Goal: Task Accomplishment & Management: Complete application form

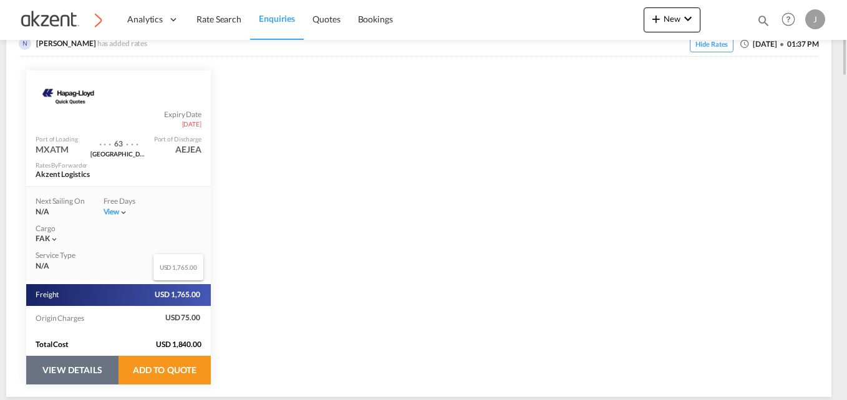
scroll to position [258, 0]
click at [81, 379] on button "VIEW DETAILS" at bounding box center [72, 370] width 92 height 29
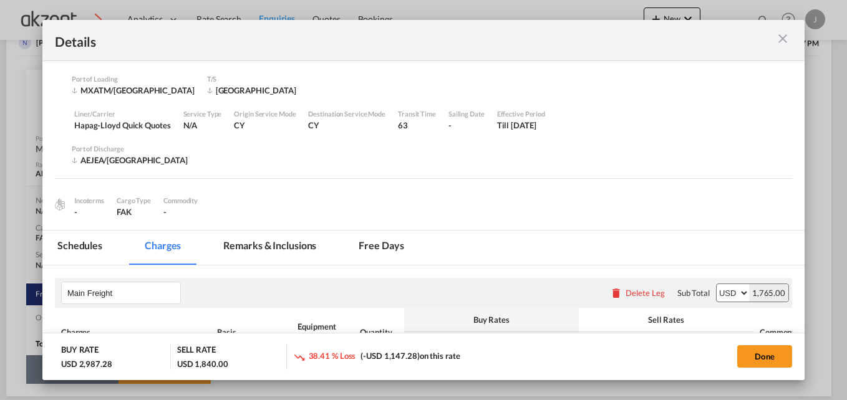
select select "per equipment"
select select "per_hbl"
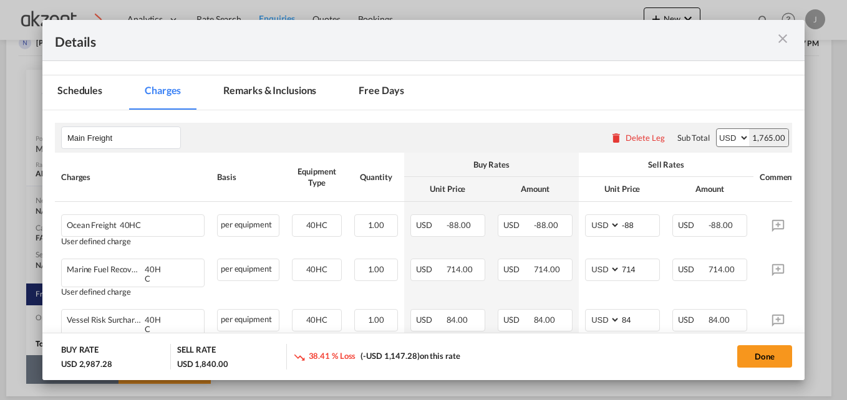
scroll to position [156, 0]
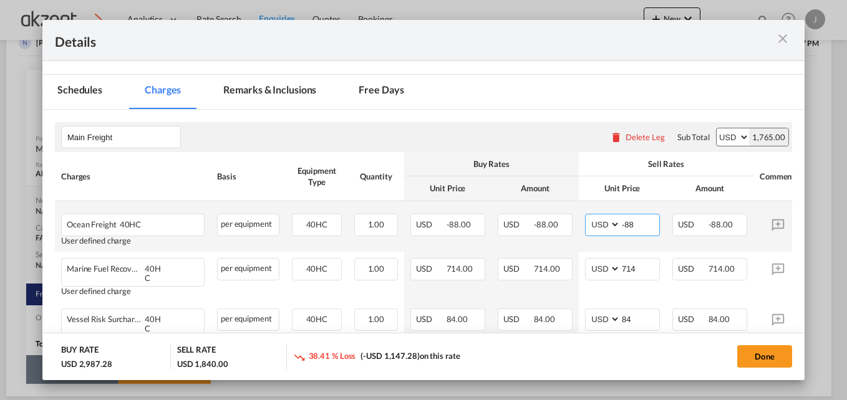
click at [639, 223] on input "-88" at bounding box center [640, 224] width 39 height 19
type input "-"
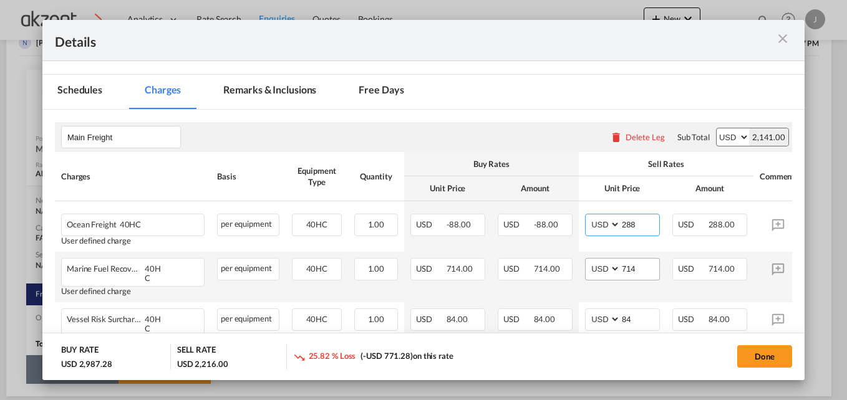
type input "288"
click at [651, 269] on input "714" at bounding box center [640, 268] width 39 height 19
type input "7"
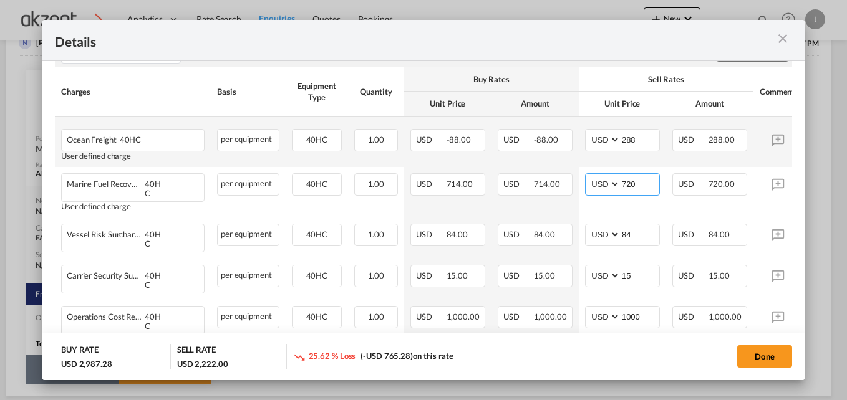
scroll to position [241, 0]
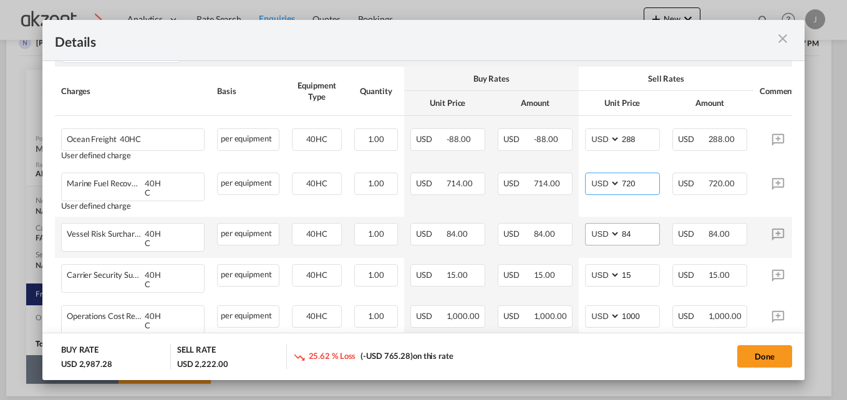
type input "720"
click at [650, 232] on input "84" at bounding box center [640, 233] width 39 height 19
type input "8"
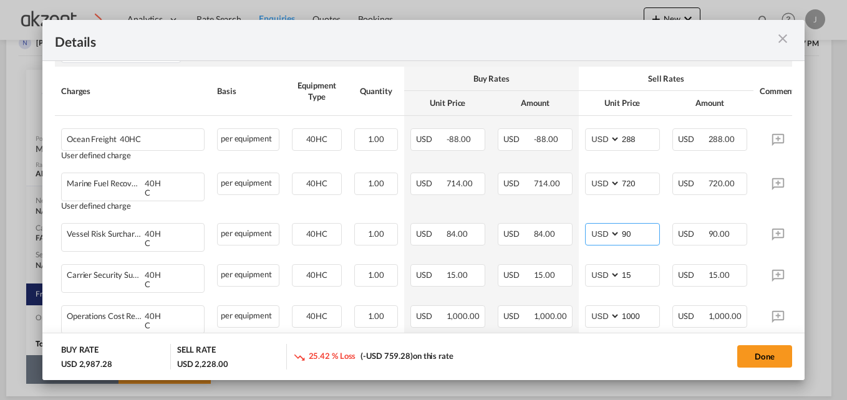
type input "90"
click at [623, 44] on div "Details" at bounding box center [387, 40] width 664 height 16
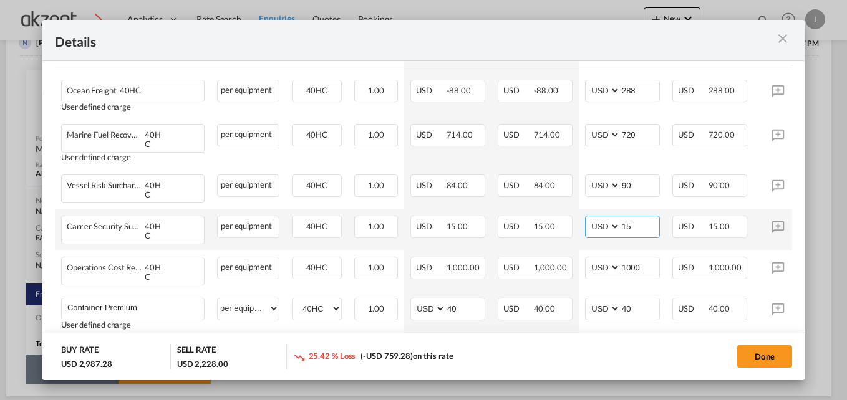
click at [633, 222] on input "15" at bounding box center [640, 225] width 39 height 19
type input "1"
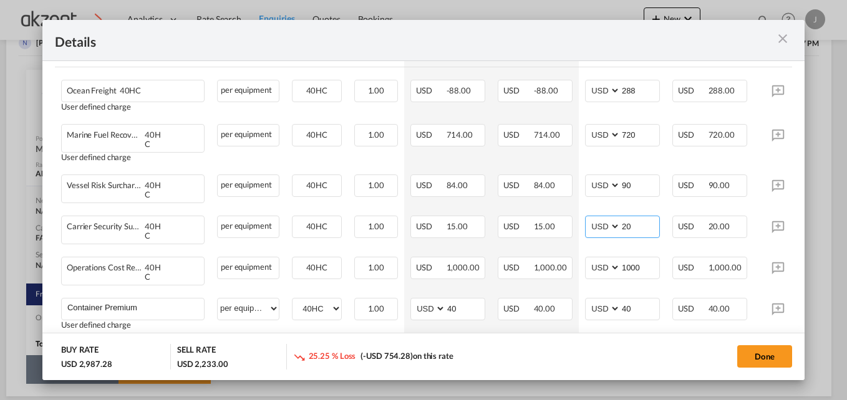
type input "20"
click at [544, 327] on rate-modification "Main Freight Please enter leg name Leg Name Already Exists Delete Leg Sub Total…" at bounding box center [423, 316] width 737 height 681
click at [652, 258] on input "1000" at bounding box center [640, 267] width 39 height 19
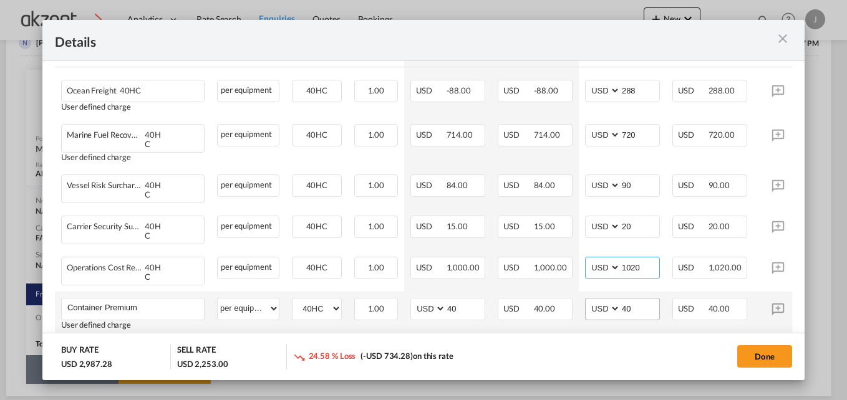
type input "1020"
click at [639, 299] on input "40" at bounding box center [640, 308] width 39 height 19
type input "4"
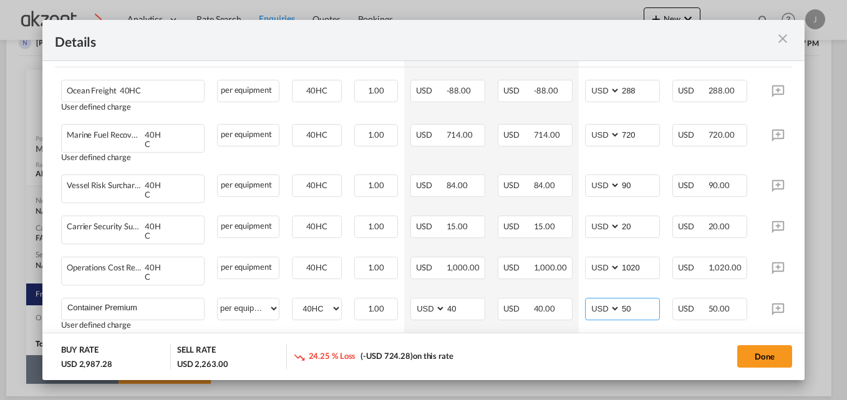
type input "50"
click at [547, 329] on rate-modification "Main Freight Please enter leg name Leg Name Already Exists Delete Leg Sub Total…" at bounding box center [423, 316] width 737 height 681
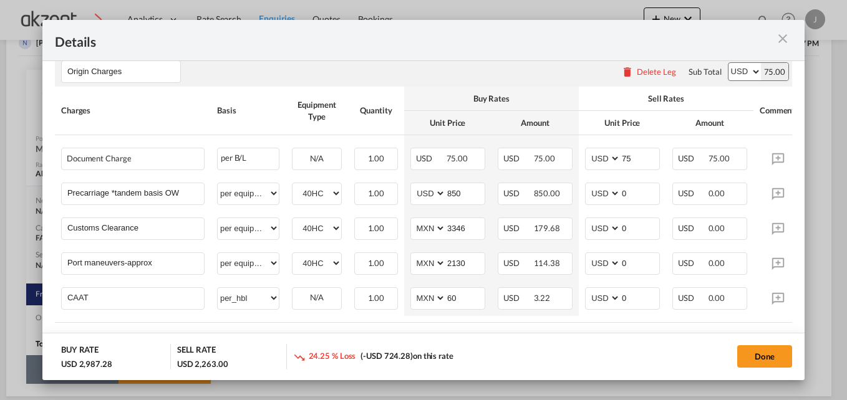
scroll to position [586, 0]
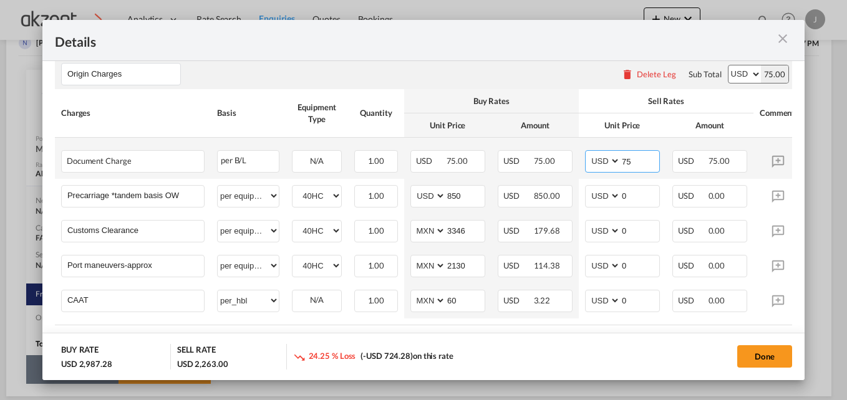
click at [651, 151] on input "75" at bounding box center [640, 160] width 39 height 19
type input "7"
type input "85"
click at [520, 354] on div "23.91 % Loss (-USD 714.28) on this rate" at bounding box center [417, 357] width 249 height 26
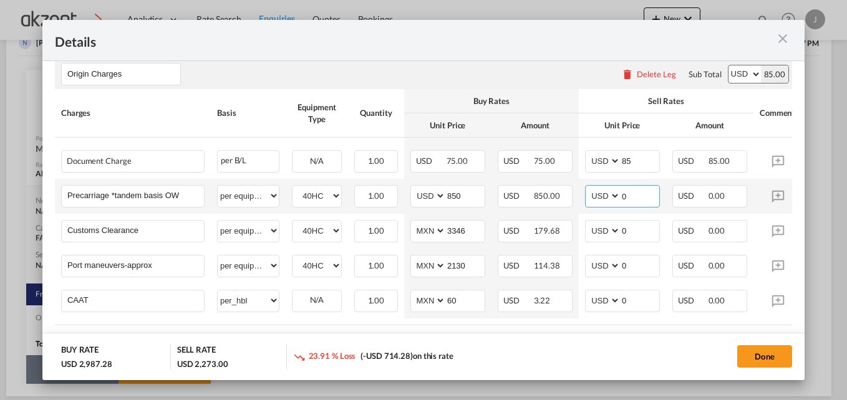
click at [629, 186] on input "0" at bounding box center [640, 195] width 39 height 19
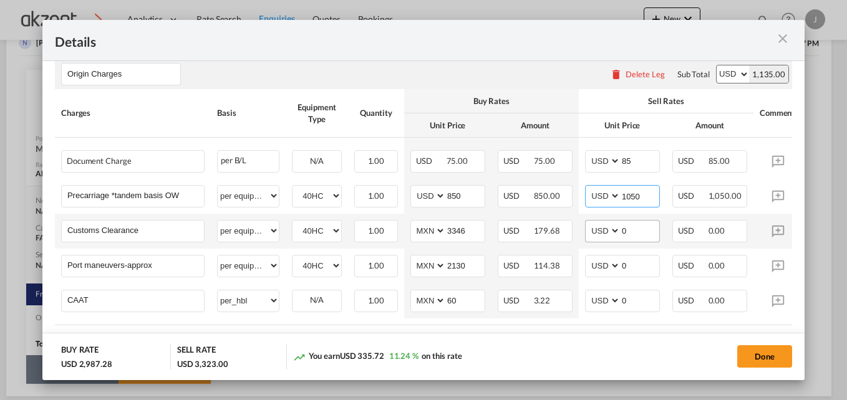
type input "1050"
click at [642, 221] on input "0" at bounding box center [640, 230] width 39 height 19
type input "215"
click at [667, 318] on rate-modification "Main Freight Please enter leg name Leg Name Already Exists Delete Leg Sub Total…" at bounding box center [423, 19] width 737 height 681
drag, startPoint x: 629, startPoint y: 233, endPoint x: 634, endPoint y: 244, distance: 12.9
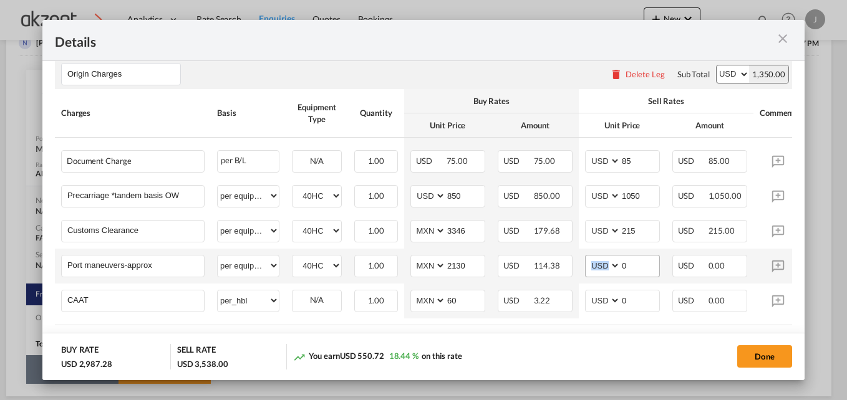
click at [634, 249] on td "AED AFN ALL AMD ANG AOA ARS AUD AWG AZN BAM BBD BDT BGN BHD BIF BMD BND [PERSON…" at bounding box center [622, 266] width 87 height 35
click at [634, 256] on input "0" at bounding box center [640, 265] width 39 height 19
click at [634, 256] on input "178" at bounding box center [640, 265] width 39 height 19
type input "178"
click at [657, 294] on td "AED AFN ALL AMD ANG AOA ARS AUD AWG AZN BAM BBD BDT BGN BHD BIF BMD BND [PERSON…" at bounding box center [622, 301] width 87 height 35
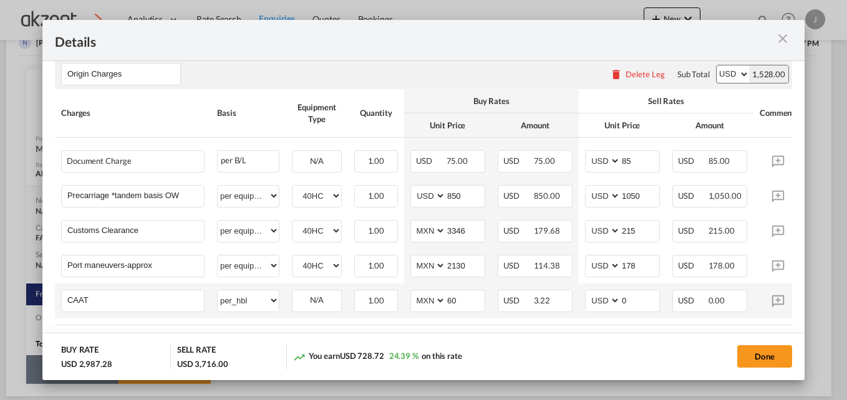
click at [647, 293] on td "AED AFN ALL AMD ANG AOA ARS AUD AWG AZN BAM BBD BDT BGN BHD BIF BMD BND [PERSON…" at bounding box center [622, 301] width 87 height 35
click at [639, 291] on input "0" at bounding box center [640, 300] width 39 height 19
type input "35"
click at [677, 304] on table "Charges Basis Equipment Type Quantity Buy Rates Sell Rates Comments Action Unit…" at bounding box center [450, 207] width 790 height 236
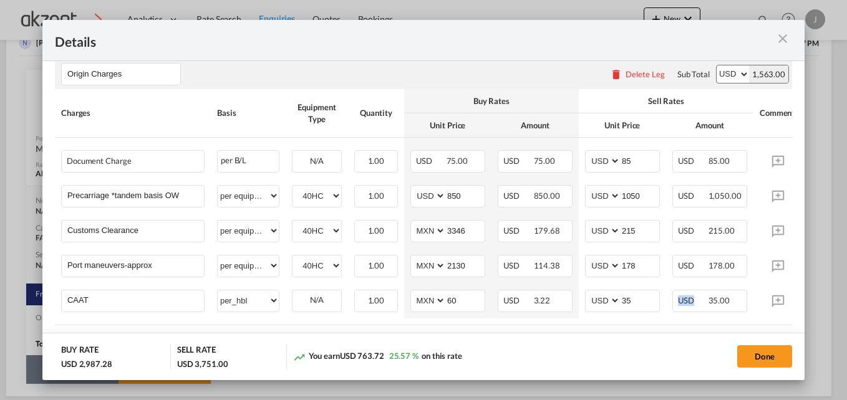
click at [677, 304] on table "Charges Basis Equipment Type Quantity Buy Rates Sell Rates Comments Action Unit…" at bounding box center [450, 207] width 790 height 236
click at [682, 337] on md-dialog-actions "BUY RATE USD 2,987.28 SELL RATE USD 3,751.00 You earn USD 763.72 25.57 % on thi…" at bounding box center [423, 356] width 762 height 47
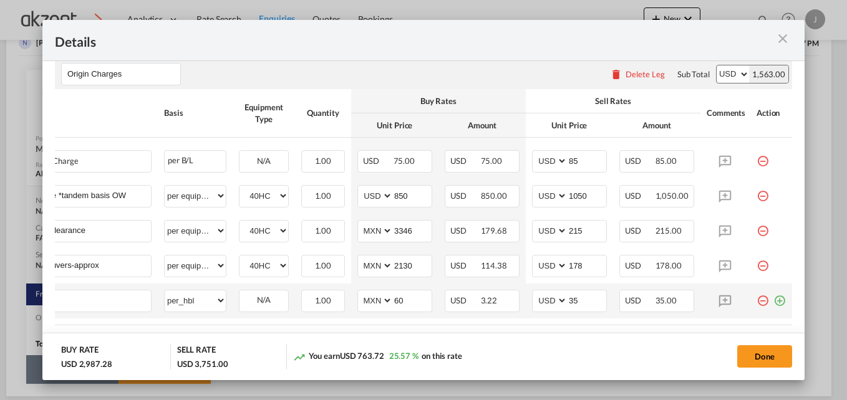
click at [773, 290] on md-icon "icon-plus-circle-outline green-400-fg" at bounding box center [779, 296] width 12 height 12
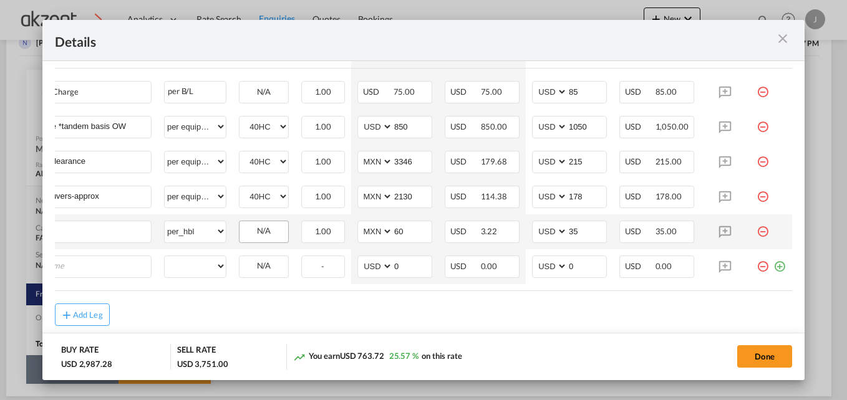
drag, startPoint x: 773, startPoint y: 244, endPoint x: 253, endPoint y: 220, distance: 521.4
click at [773, 256] on md-icon "icon-plus-circle-outline green-400-fg" at bounding box center [779, 262] width 12 height 12
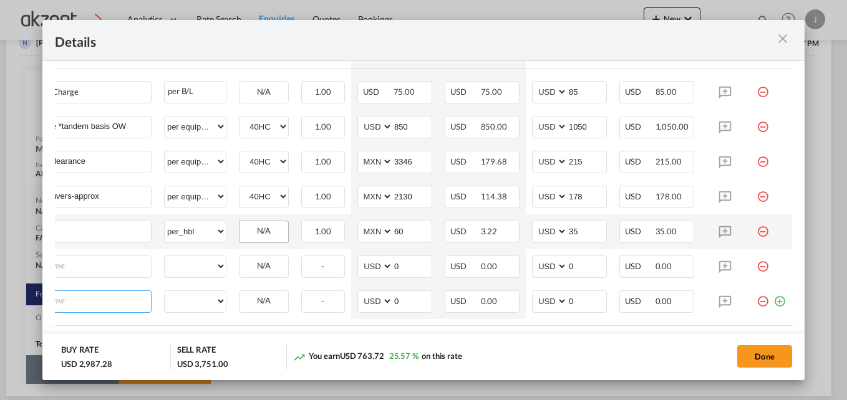
scroll to position [0, 12]
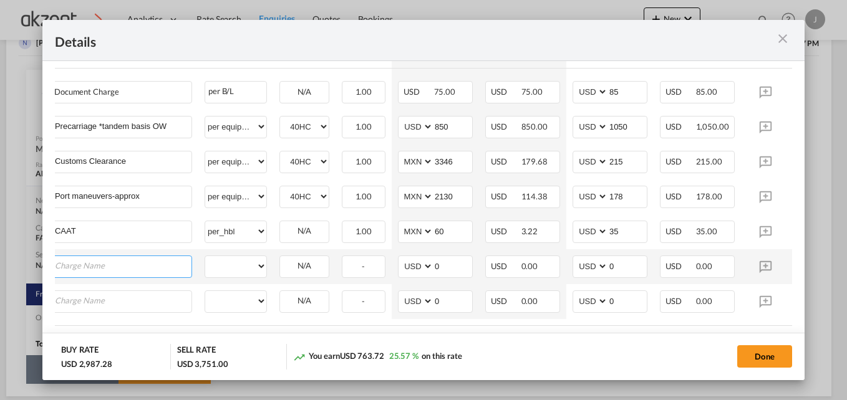
click at [147, 256] on input "Charge Name" at bounding box center [123, 265] width 137 height 19
type input "vgm"
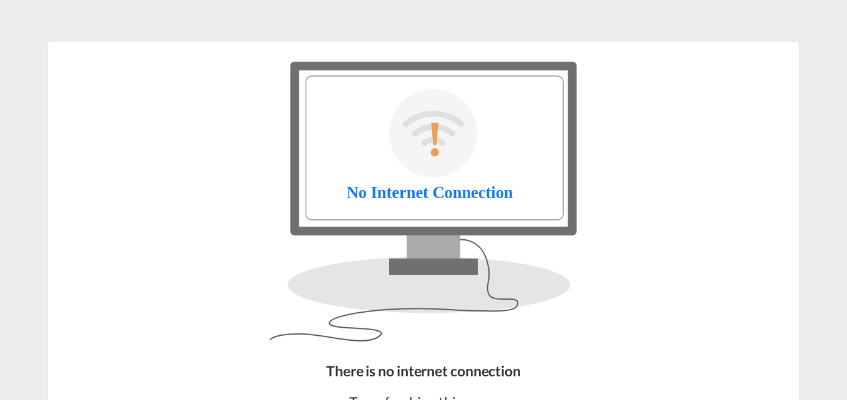
click at [461, 312] on md-content "There is no internet connection Try refreshing this page. Refresh Page" at bounding box center [423, 200] width 847 height 400
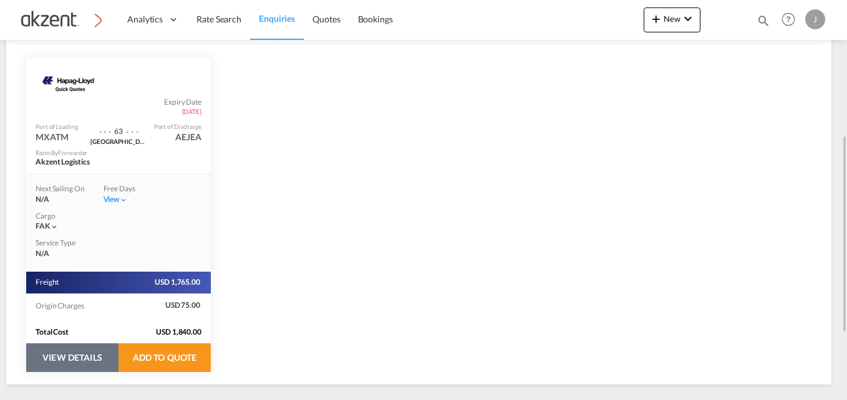
scroll to position [277, 0]
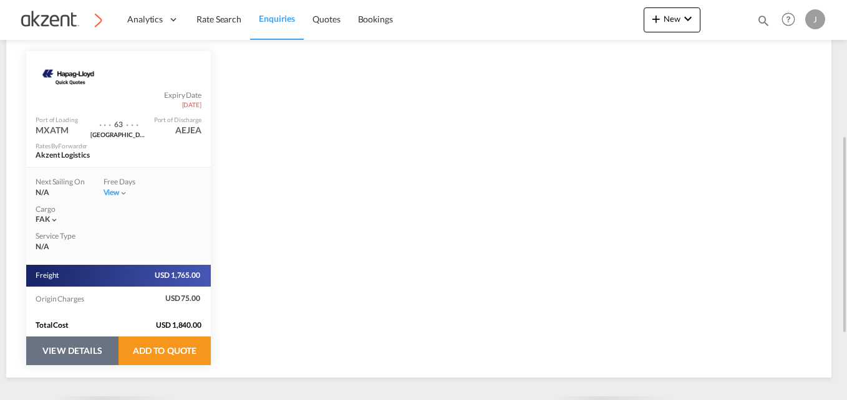
click at [69, 345] on button "VIEW DETAILS" at bounding box center [72, 351] width 92 height 29
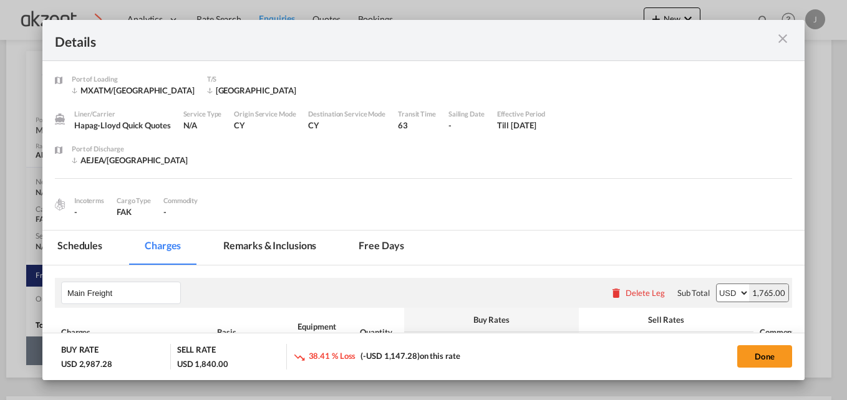
click at [646, 370] on input "-88" at bounding box center [640, 379] width 39 height 19
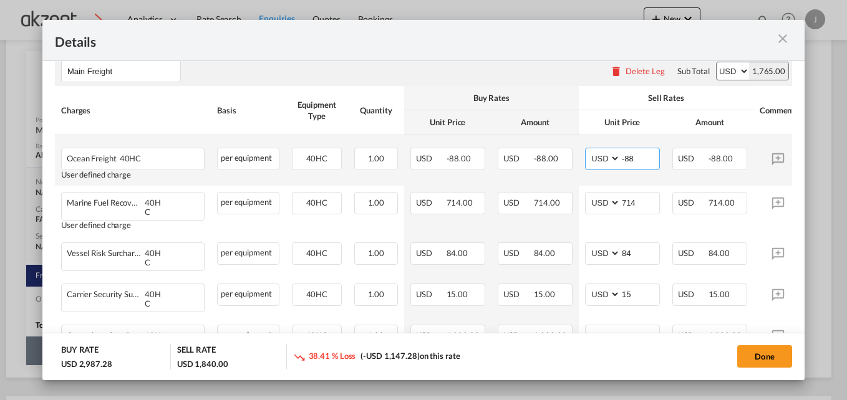
type input "-8"
select select "per equipment"
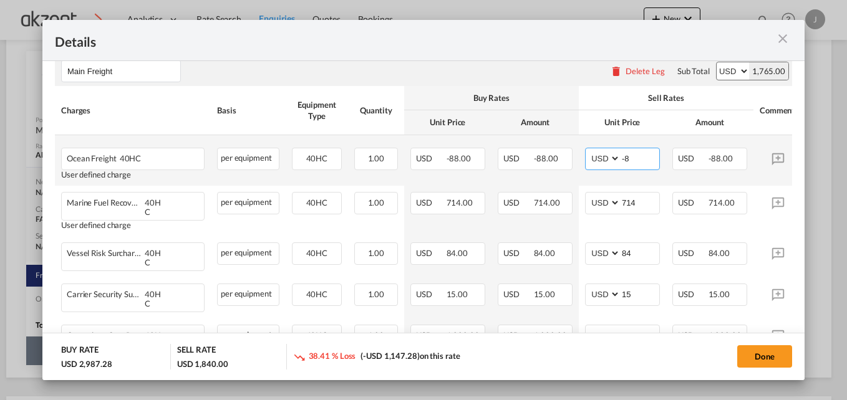
select select "per_hbl"
type input "-"
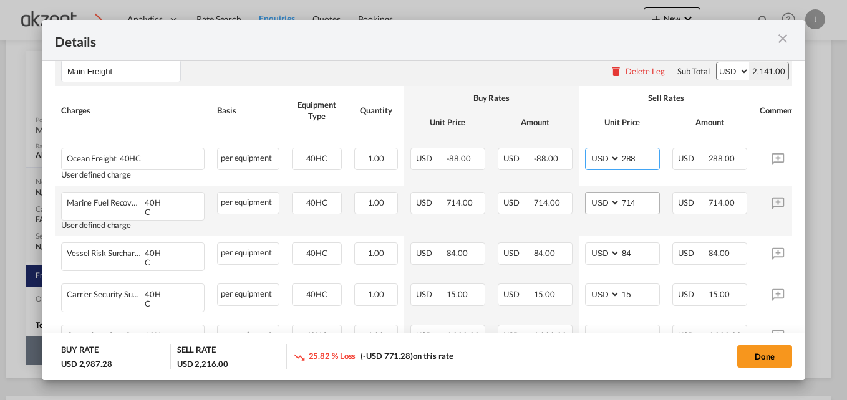
type input "288"
click at [641, 206] on input "714" at bounding box center [640, 202] width 39 height 19
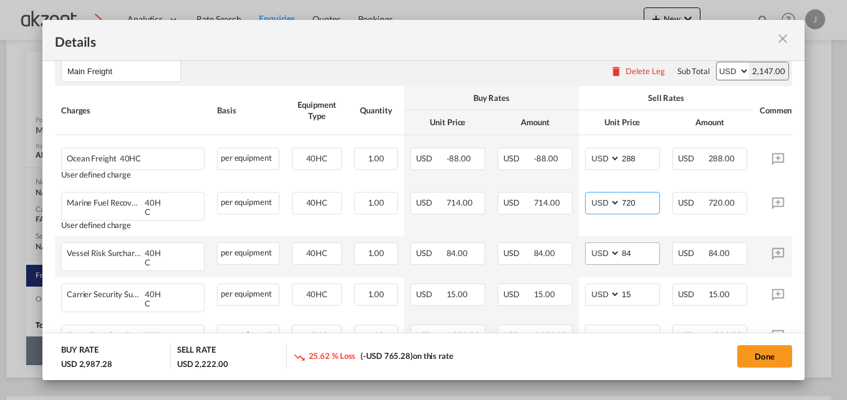
type input "720"
click at [644, 256] on md-input-container "84" at bounding box center [639, 253] width 39 height 21
click at [641, 249] on input "84" at bounding box center [640, 252] width 39 height 19
type input "8"
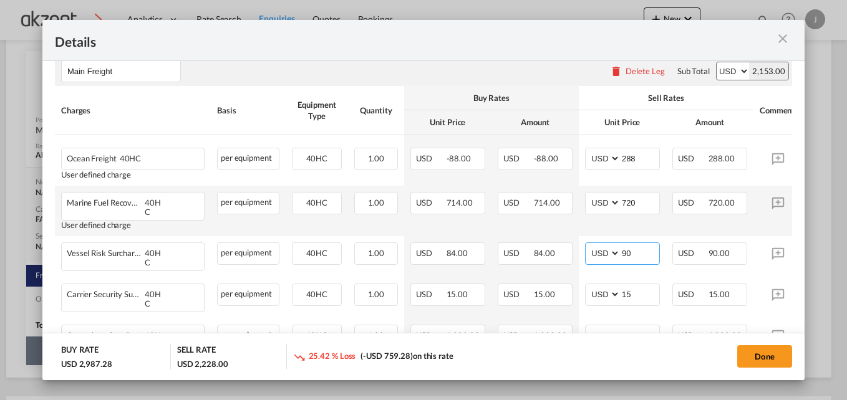
type input "90"
click at [664, 223] on td "AED AFN ALL AMD ANG AOA ARS AUD AWG AZN BAM BBD BDT BGN BHD BIF BMD BND BOB BRL…" at bounding box center [622, 211] width 87 height 51
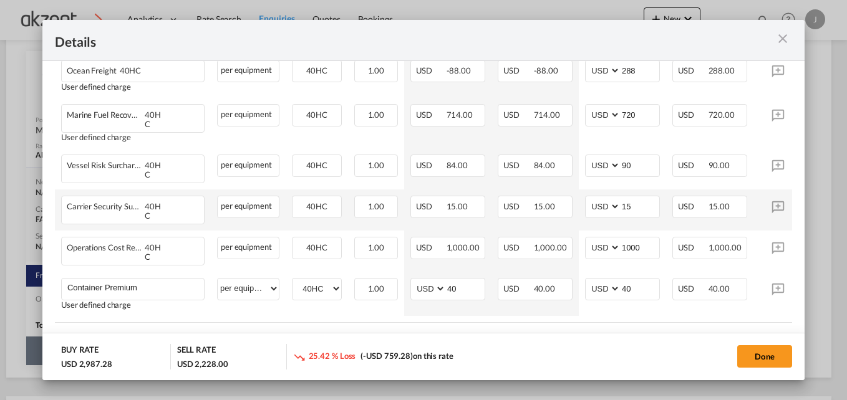
scroll to position [311, 0]
click at [642, 198] on input "15" at bounding box center [640, 205] width 39 height 19
type input "1"
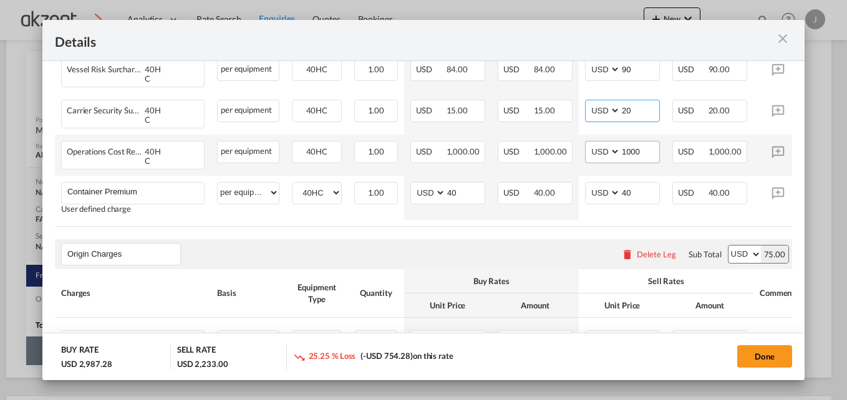
type input "20"
click at [645, 142] on input "1000" at bounding box center [640, 151] width 39 height 19
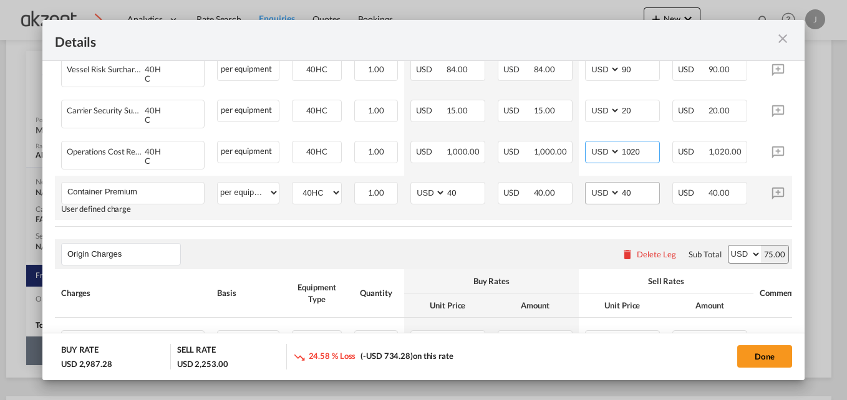
type input "1020"
click at [640, 183] on input "40" at bounding box center [640, 192] width 39 height 19
type input "4"
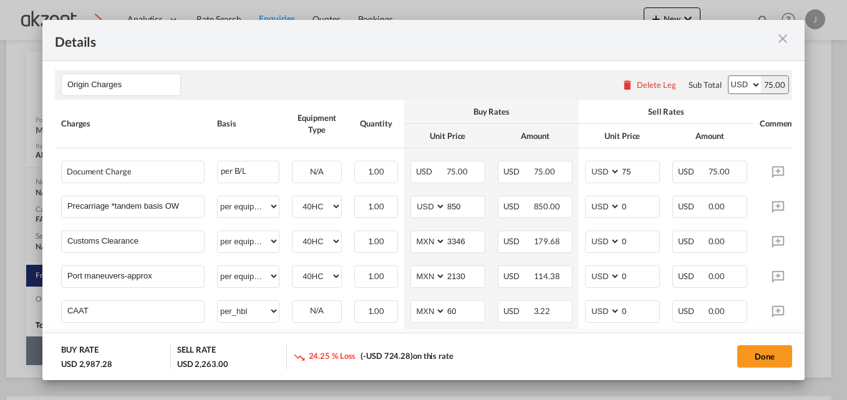
scroll to position [576, 0]
type input "50"
click at [595, 99] on th "Sell Rates" at bounding box center [666, 111] width 175 height 24
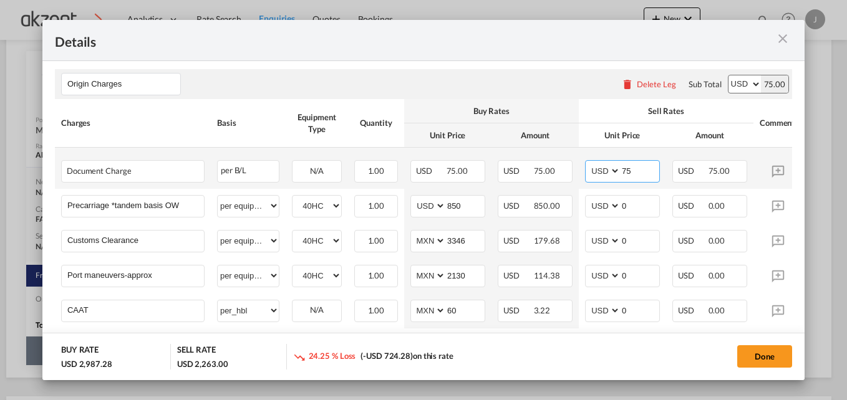
click at [637, 161] on input "75" at bounding box center [640, 170] width 39 height 19
type input "7"
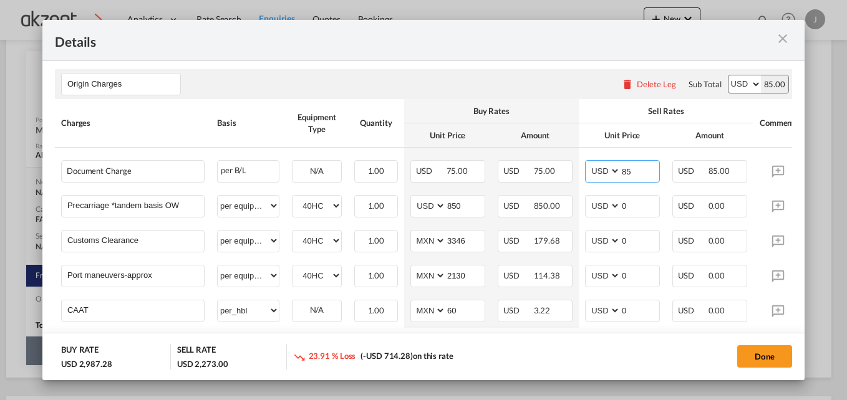
type input "85"
click at [604, 105] on div "Sell Rates" at bounding box center [666, 110] width 162 height 11
click at [637, 196] on input "0" at bounding box center [640, 205] width 39 height 19
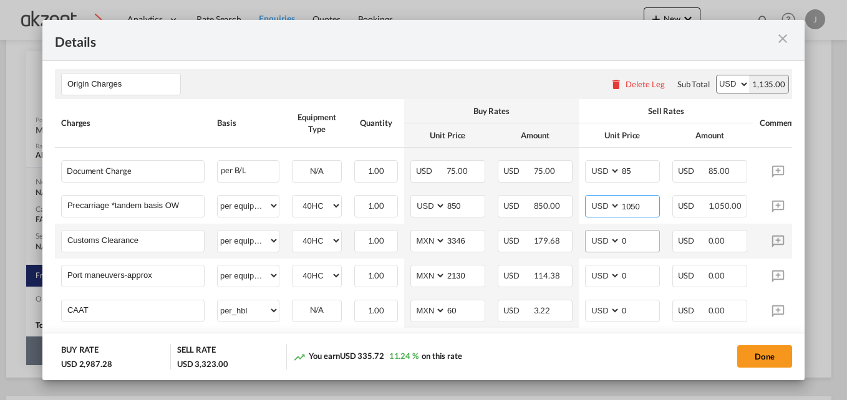
type input "1050"
click at [649, 231] on input "0" at bounding box center [640, 240] width 39 height 19
type input "215"
click at [580, 324] on rate-modification "Main Freight Please enter leg name Leg Name Already Exists Delete Leg Sub Total…" at bounding box center [423, 29] width 737 height 681
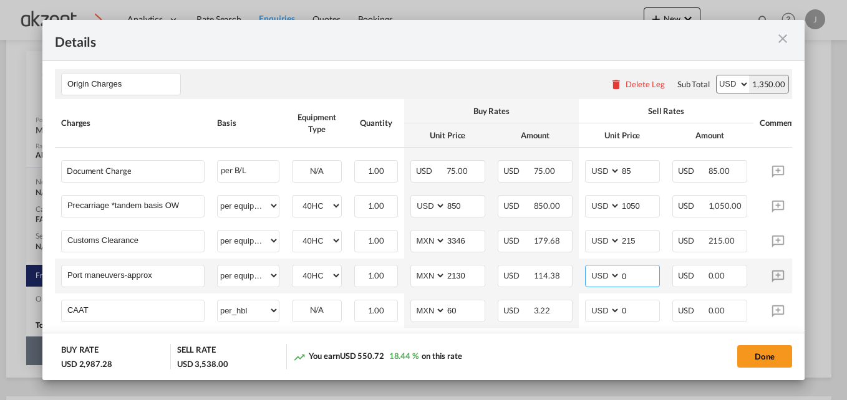
click at [640, 266] on input "0" at bounding box center [640, 275] width 39 height 19
type input "175"
drag, startPoint x: 587, startPoint y: 362, endPoint x: 637, endPoint y: 282, distance: 94.5
click at [637, 282] on md-dialog "Details Port of [GEOGRAPHIC_DATA] MXATM/Altamira T/S [GEOGRAPHIC_DATA] Liner/Ca…" at bounding box center [423, 200] width 762 height 361
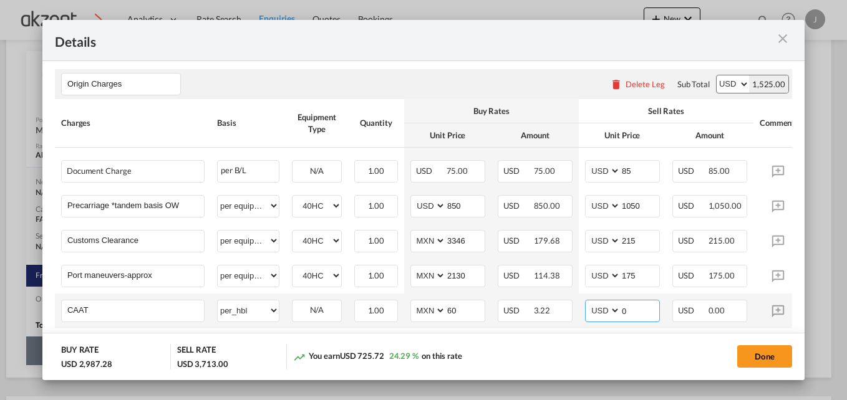
click at [637, 301] on input "0" at bounding box center [640, 310] width 39 height 19
type input "35"
click at [752, 311] on table "Charges Basis Equipment Type Quantity Buy Rates Sell Rates Comments Action Unit…" at bounding box center [450, 217] width 790 height 236
click at [719, 325] on rate-modification "Main Freight Please enter leg name Leg Name Already Exists Delete Leg Sub Total…" at bounding box center [423, 29] width 737 height 681
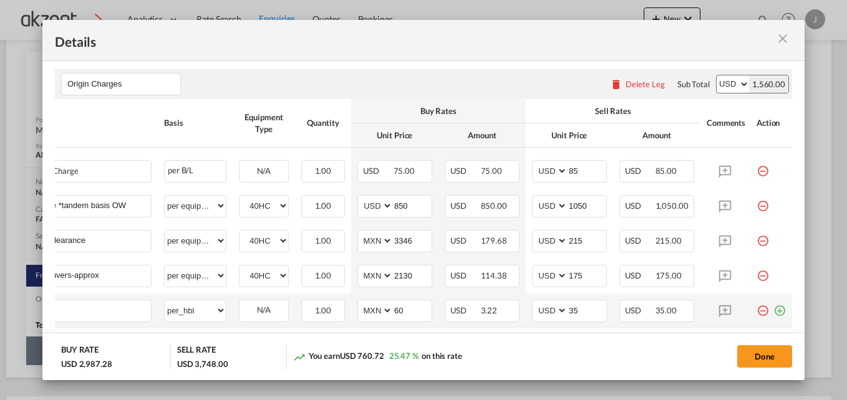
click at [777, 294] on td "Port of Loading ..." at bounding box center [771, 311] width 42 height 35
click at [773, 300] on md-icon "icon-plus-circle-outline green-400-fg" at bounding box center [779, 306] width 12 height 12
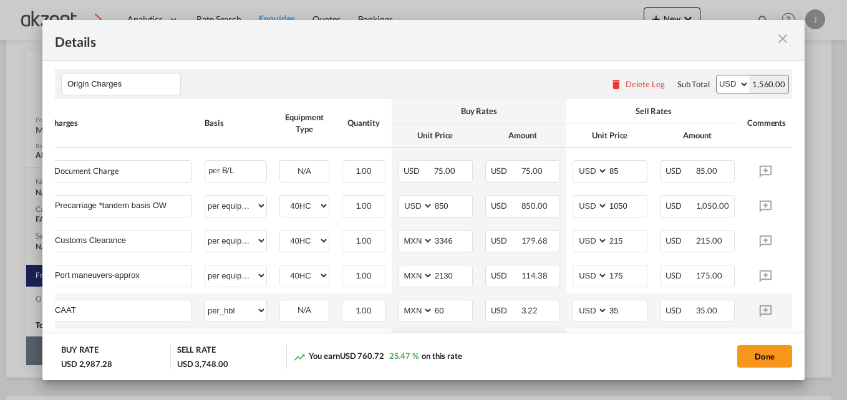
scroll to position [665, 0]
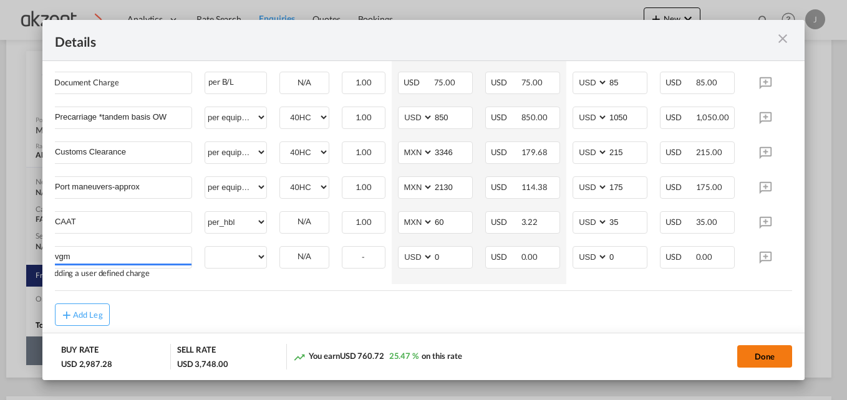
type input "vgm"
click at [775, 352] on button "Done" at bounding box center [764, 357] width 55 height 22
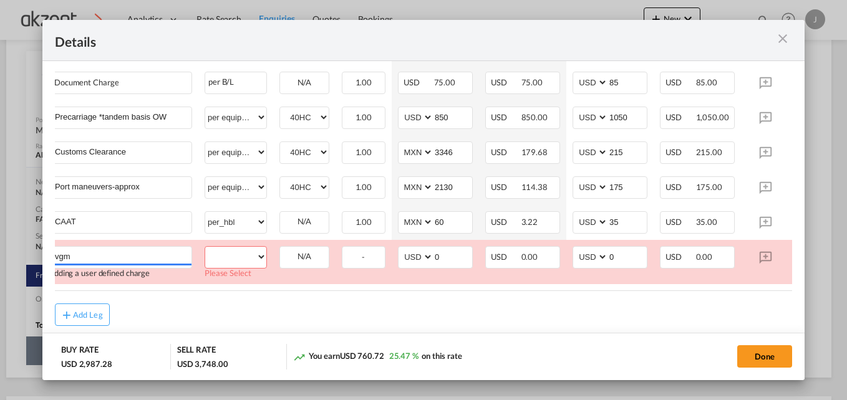
drag, startPoint x: 721, startPoint y: 272, endPoint x: 695, endPoint y: 301, distance: 39.3
click at [695, 304] on div "Add Leg" at bounding box center [423, 315] width 737 height 22
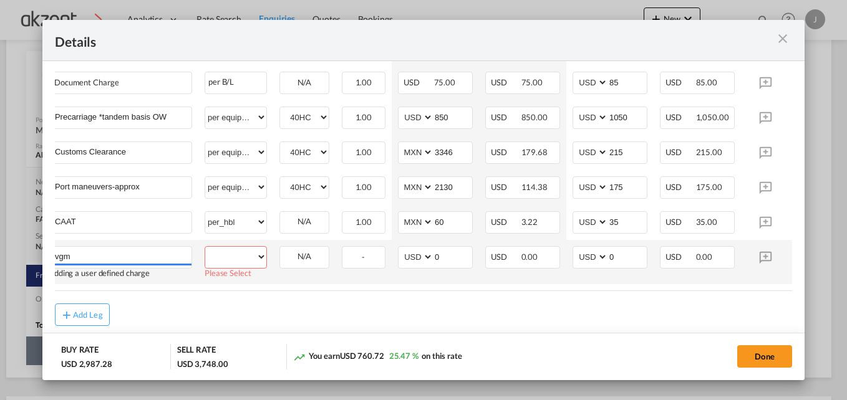
click at [269, 240] on td "per equipment per container per B/L per shipping bill per shipment per pallet p…" at bounding box center [235, 262] width 75 height 44
click at [258, 247] on select "per equipment per container per B/L per shipping bill per shipment per pallet p…" at bounding box center [235, 257] width 61 height 20
select select "per shipment"
click at [205, 247] on select "per equipment per container per B/L per shipping bill per shipment per pallet p…" at bounding box center [235, 257] width 61 height 20
click at [619, 247] on input "0" at bounding box center [627, 256] width 39 height 19
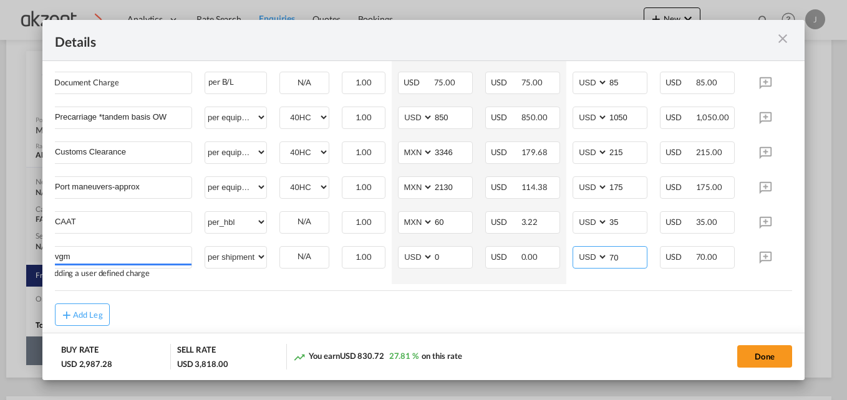
type input "70"
click at [775, 355] on button "Done" at bounding box center [764, 357] width 55 height 22
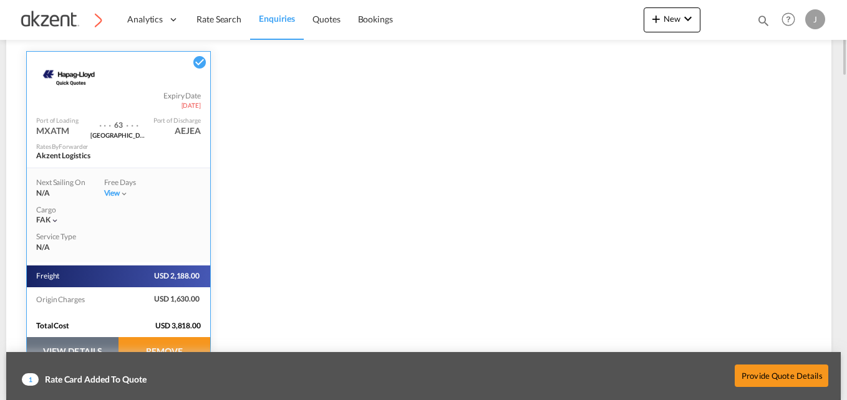
click at [806, 364] on div "Provide Quote Details" at bounding box center [551, 376] width 566 height 36
click at [794, 378] on button "Provide Quote Details" at bounding box center [782, 375] width 94 height 22
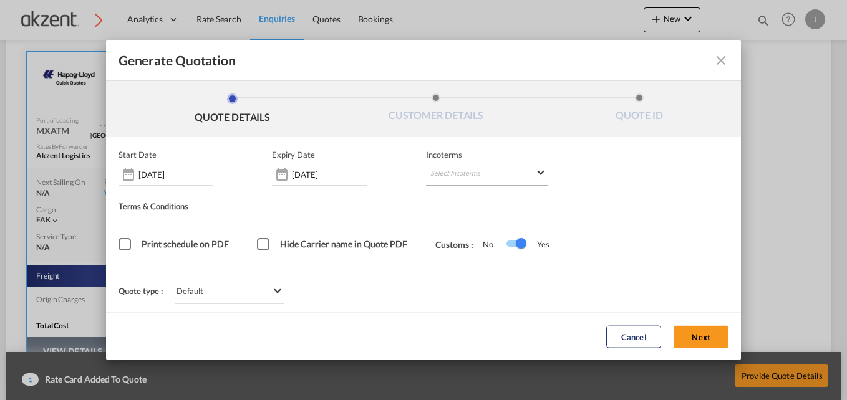
click at [491, 175] on md-select "Select Incoterms" at bounding box center [487, 174] width 122 height 22
click at [473, 170] on md-backdrop at bounding box center [423, 200] width 847 height 400
click at [524, 173] on md-select "Select Incoterms" at bounding box center [487, 174] width 122 height 22
click at [524, 173] on md-backdrop at bounding box center [423, 200] width 847 height 400
click at [524, 173] on md-select "Select Incoterms" at bounding box center [487, 174] width 122 height 22
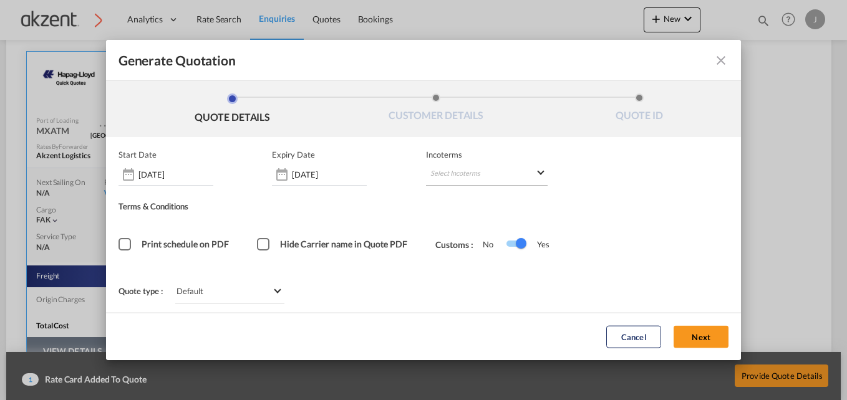
drag, startPoint x: 544, startPoint y: 177, endPoint x: 503, endPoint y: 184, distance: 41.8
click at [503, 184] on md-select "Select Incoterms" at bounding box center [487, 174] width 122 height 22
click at [450, 170] on md-backdrop at bounding box center [423, 200] width 847 height 400
click at [450, 170] on md-select "Select Incoterms" at bounding box center [487, 174] width 122 height 22
click at [475, 226] on input "search" at bounding box center [490, 225] width 97 height 11
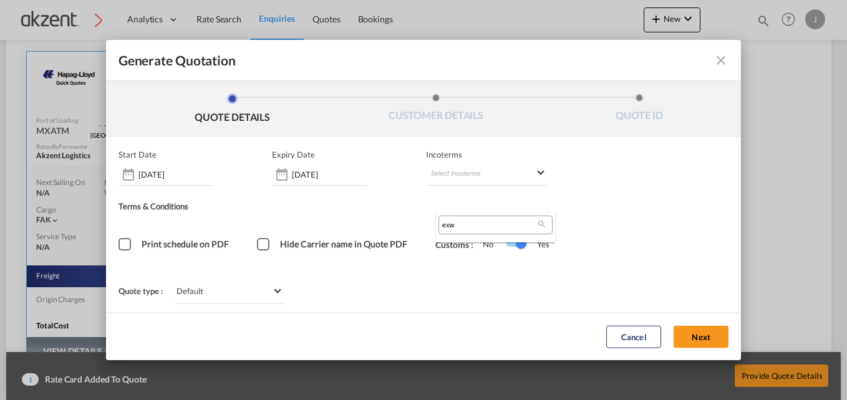
type input "exw"
click at [700, 336] on md-backdrop at bounding box center [423, 200] width 847 height 400
click at [501, 184] on md-select "Select Incoterms" at bounding box center [487, 174] width 122 height 22
drag, startPoint x: 702, startPoint y: 349, endPoint x: 673, endPoint y: 329, distance: 35.8
click at [673, 329] on md-backdrop at bounding box center [423, 200] width 847 height 400
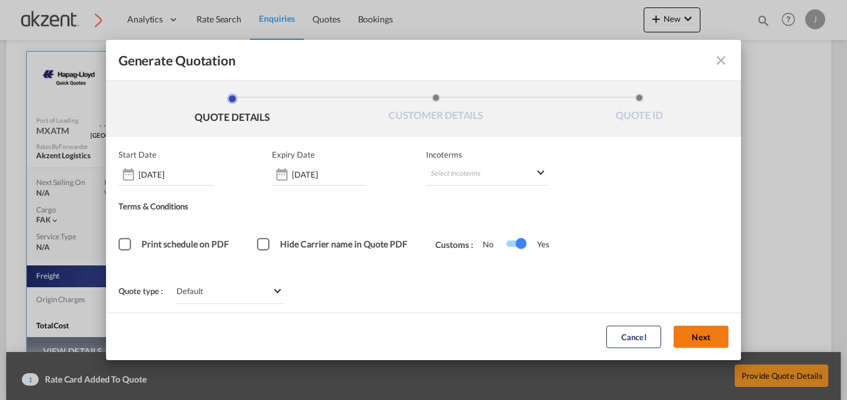
click at [701, 338] on button "Next" at bounding box center [701, 337] width 55 height 22
